Goal: Navigation & Orientation: Find specific page/section

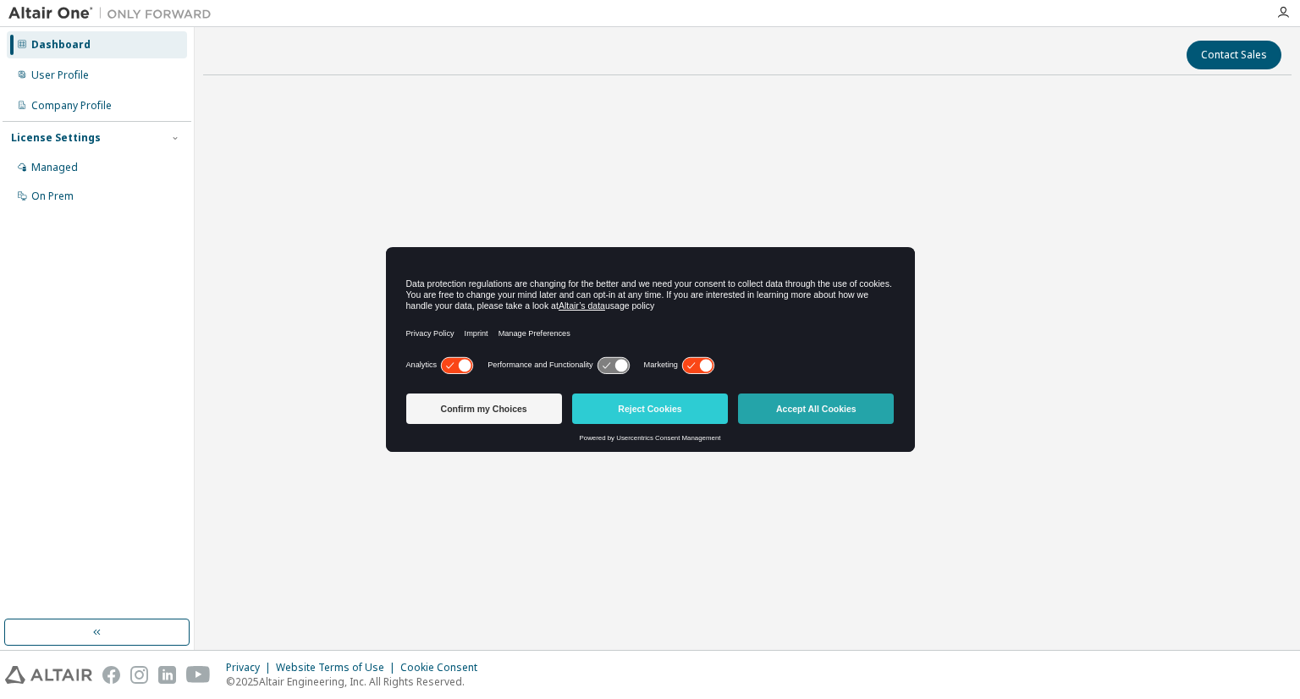
click at [856, 414] on button "Accept All Cookies" at bounding box center [816, 408] width 156 height 30
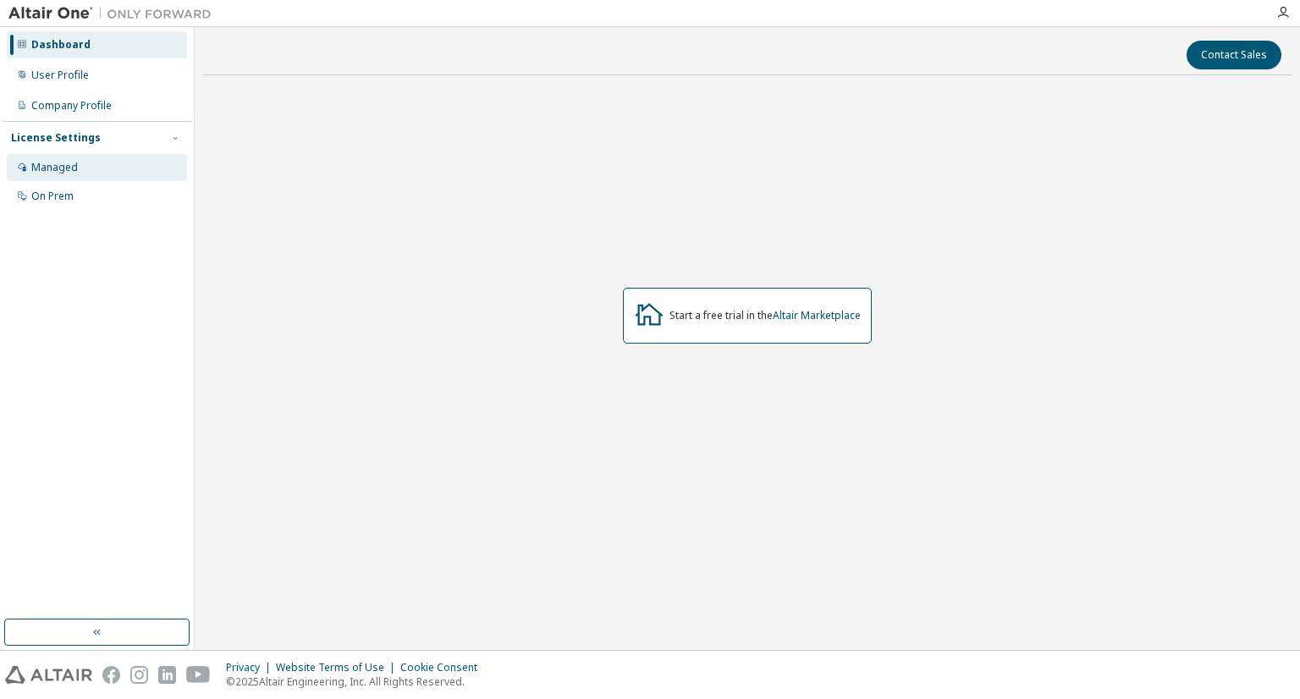
click at [68, 163] on div "Managed" at bounding box center [54, 168] width 47 height 14
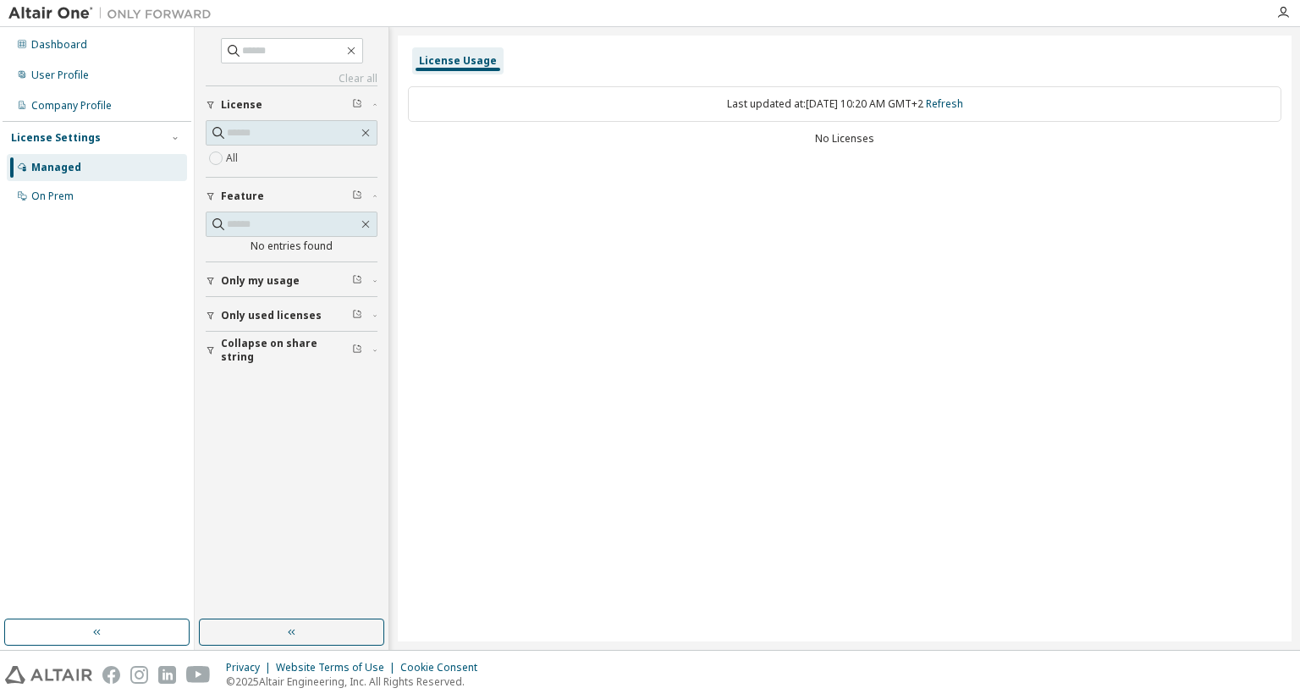
click at [247, 312] on span "Only used licenses" at bounding box center [271, 316] width 101 height 14
click at [85, 198] on div "On Prem" at bounding box center [97, 196] width 180 height 27
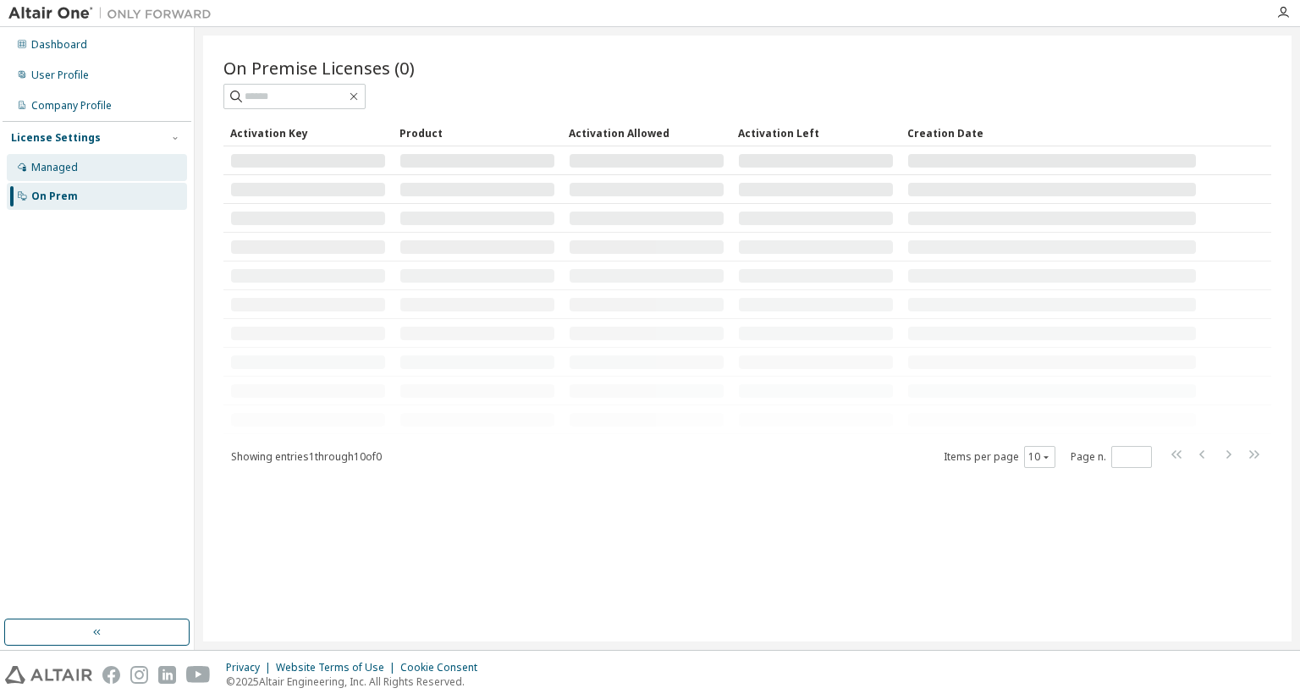
click at [95, 167] on div "Managed" at bounding box center [97, 167] width 180 height 27
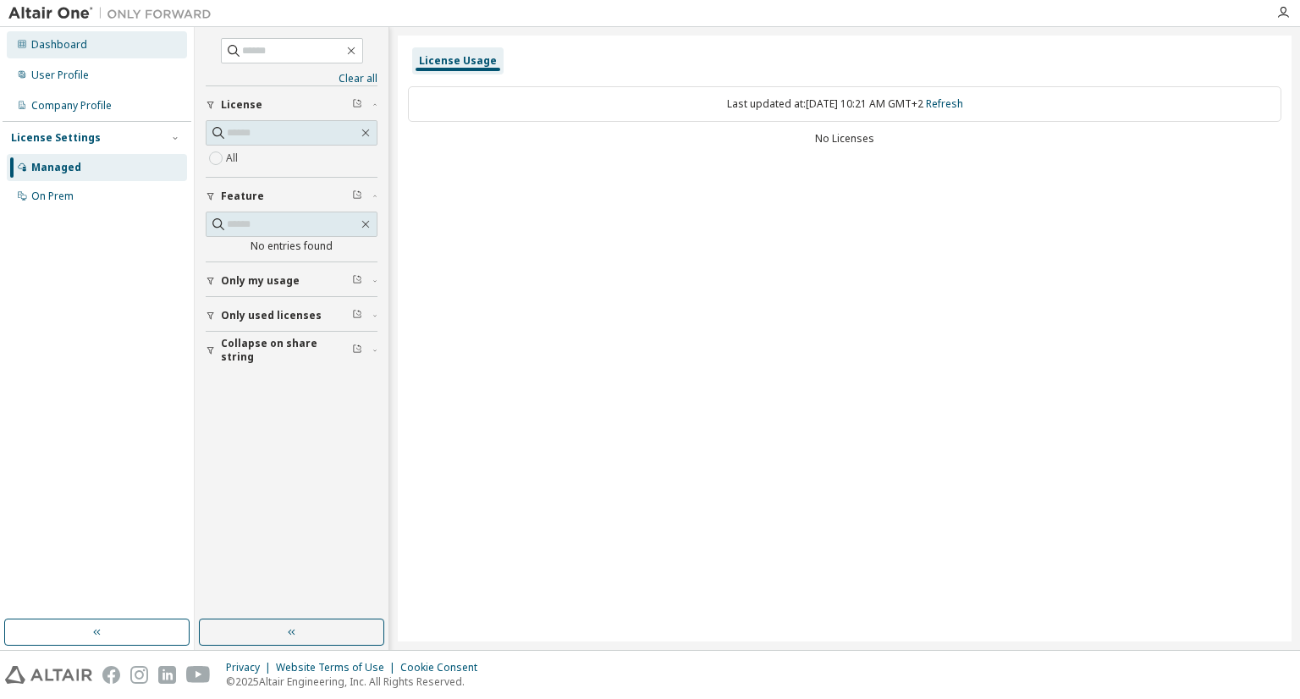
click at [86, 58] on div "Dashboard" at bounding box center [97, 44] width 180 height 27
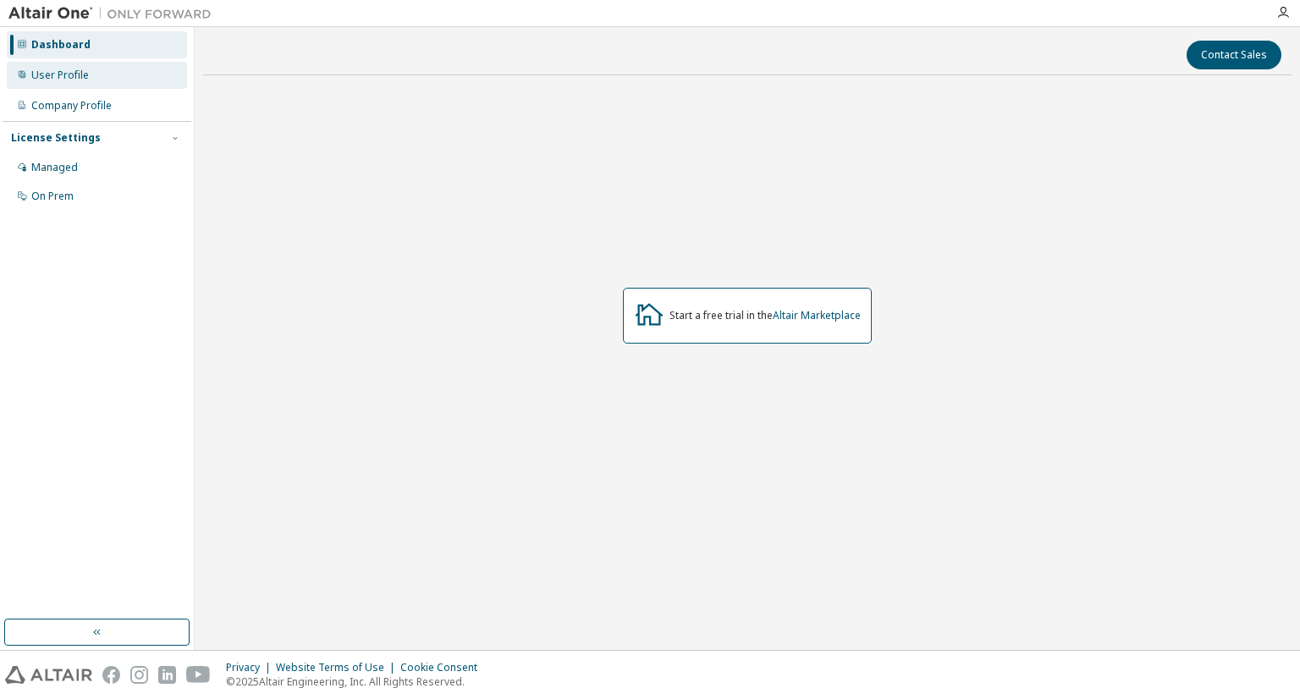
click at [86, 84] on div "User Profile" at bounding box center [97, 75] width 180 height 27
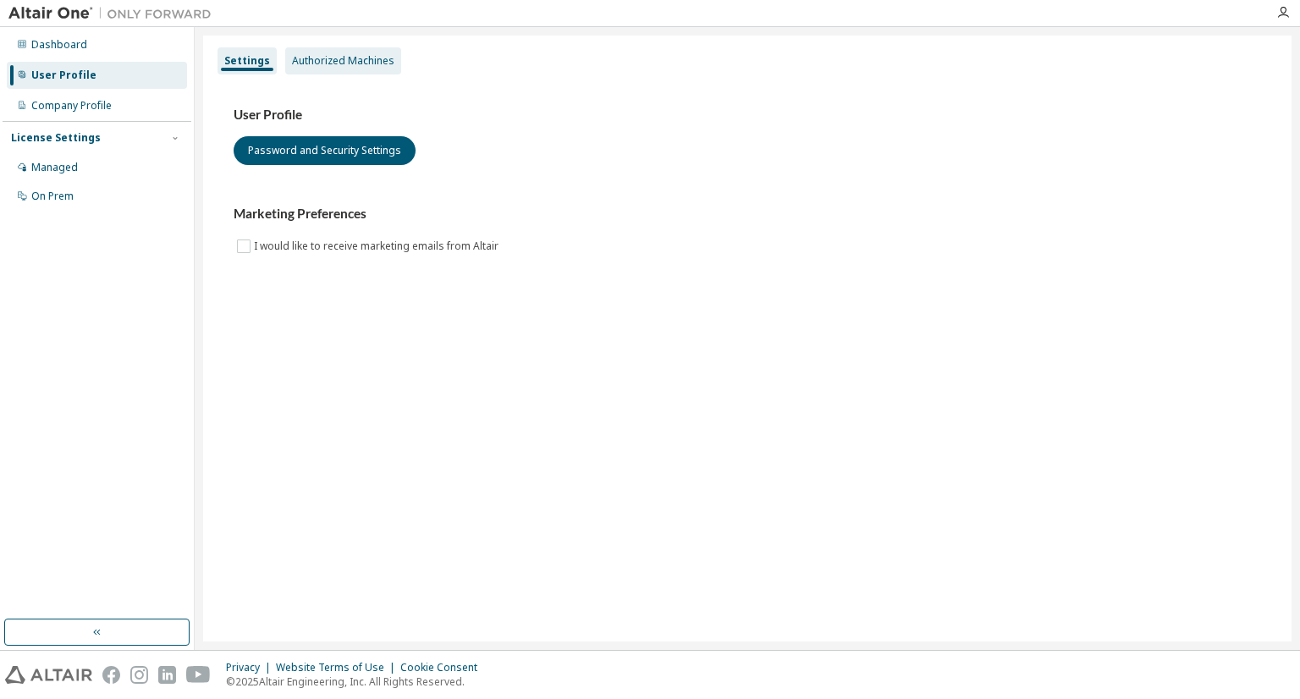
click at [319, 67] on div "Authorized Machines" at bounding box center [343, 61] width 102 height 14
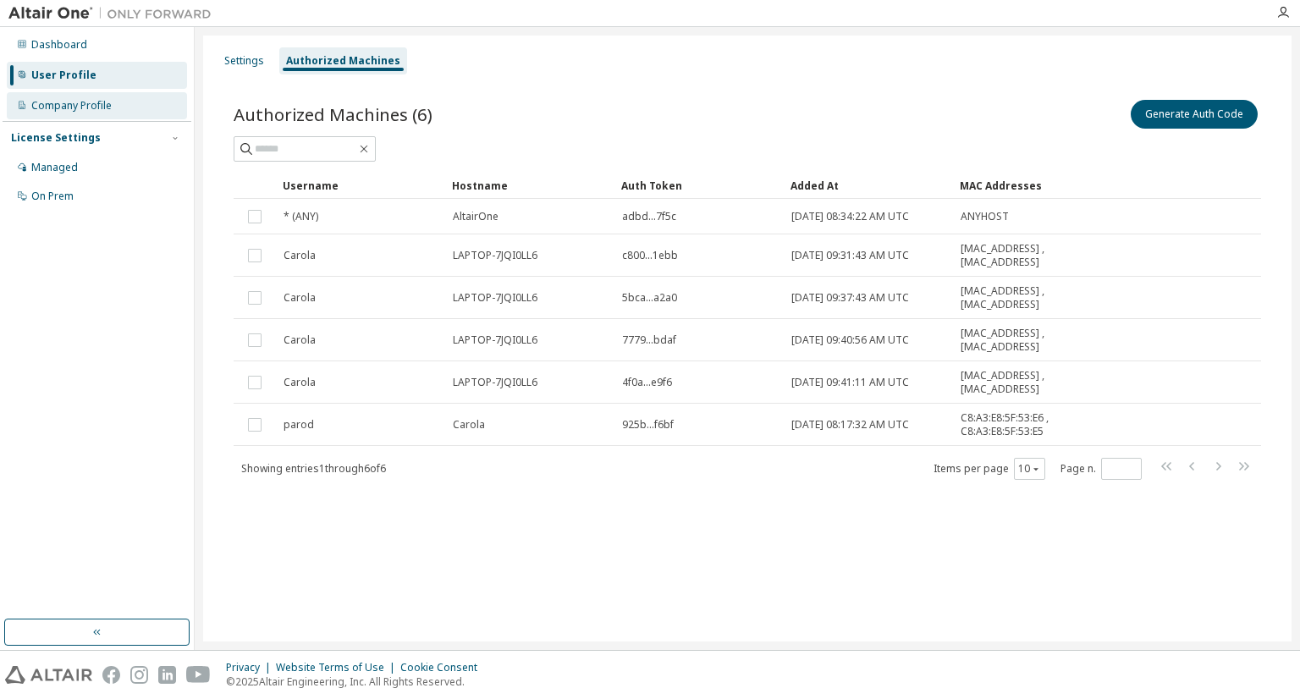
click at [100, 99] on div "Company Profile" at bounding box center [71, 106] width 80 height 14
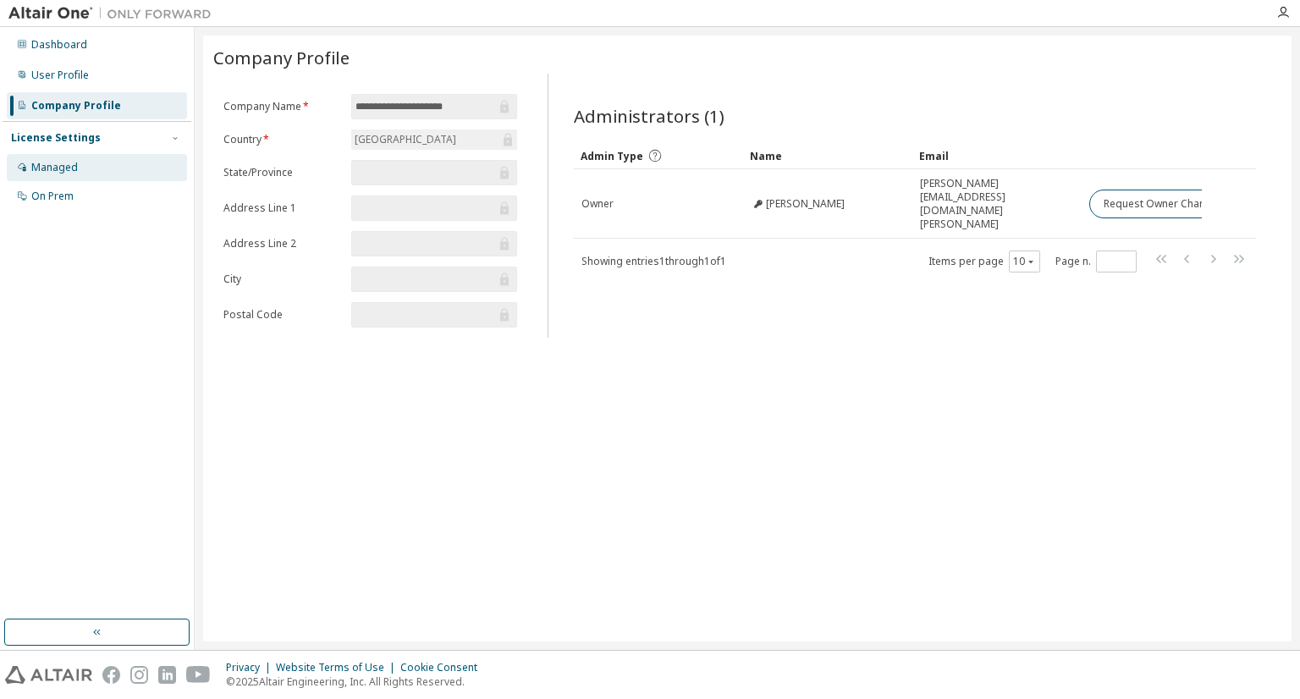
click at [90, 160] on div "Managed" at bounding box center [97, 167] width 180 height 27
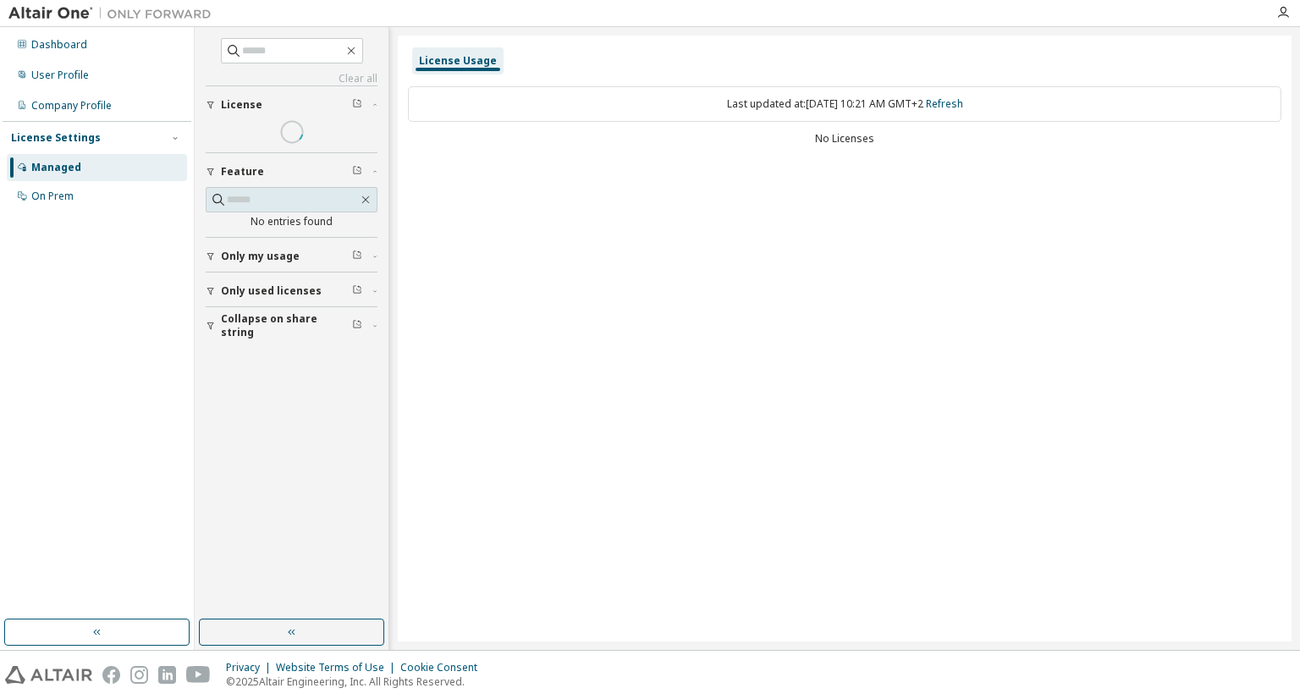
click at [73, 133] on div "License Settings" at bounding box center [56, 138] width 90 height 14
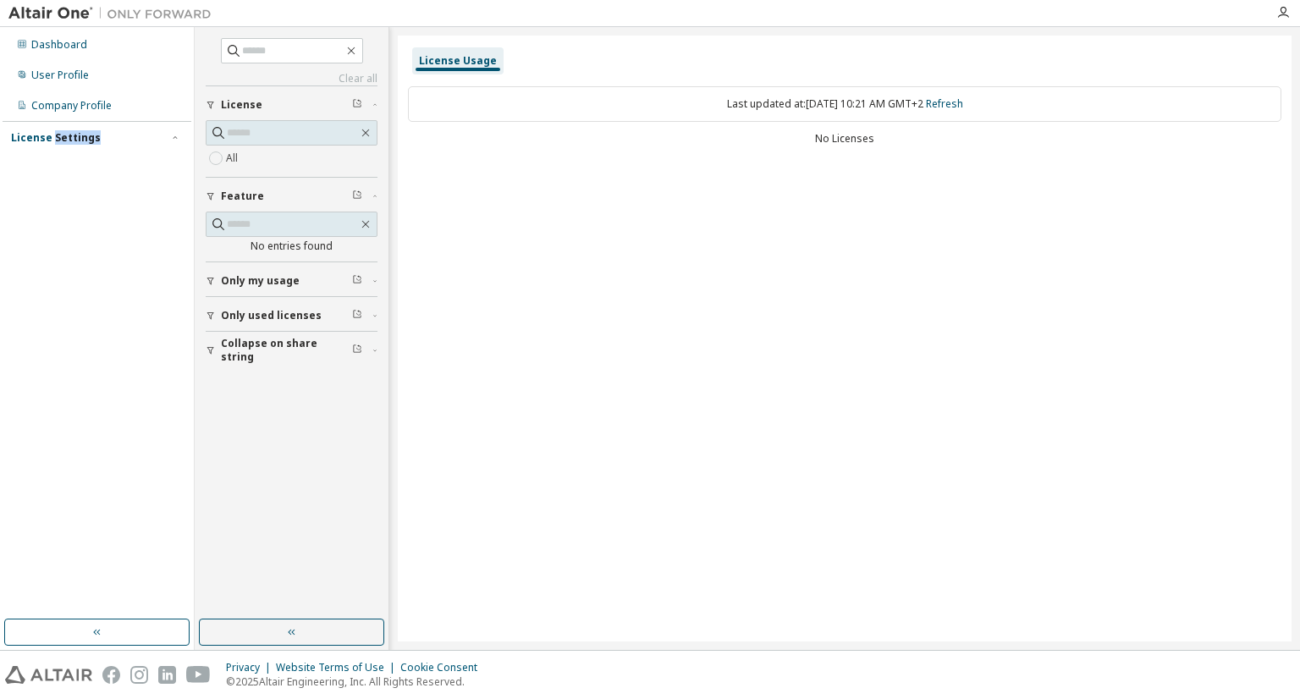
click at [73, 133] on div "License Settings" at bounding box center [56, 138] width 90 height 14
click at [264, 630] on button "button" at bounding box center [291, 631] width 185 height 27
